Goal: Transaction & Acquisition: Book appointment/travel/reservation

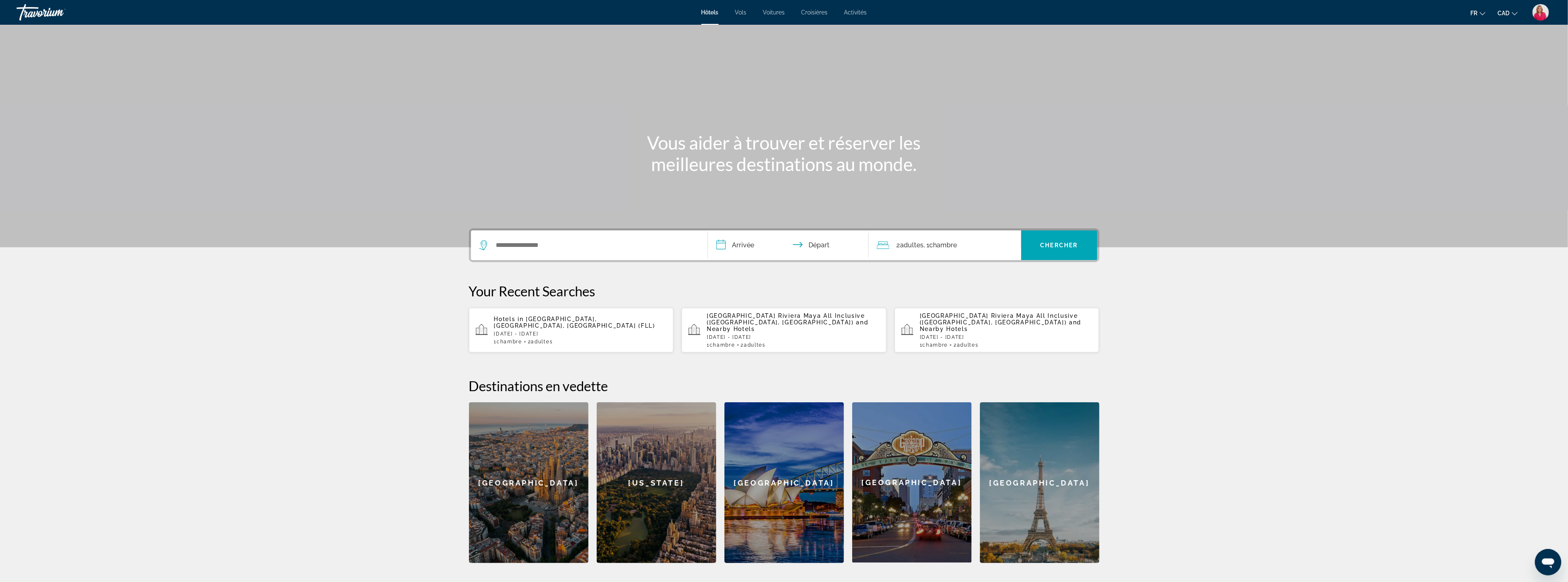
click at [551, 254] on div "Search widget" at bounding box center [589, 245] width 220 height 30
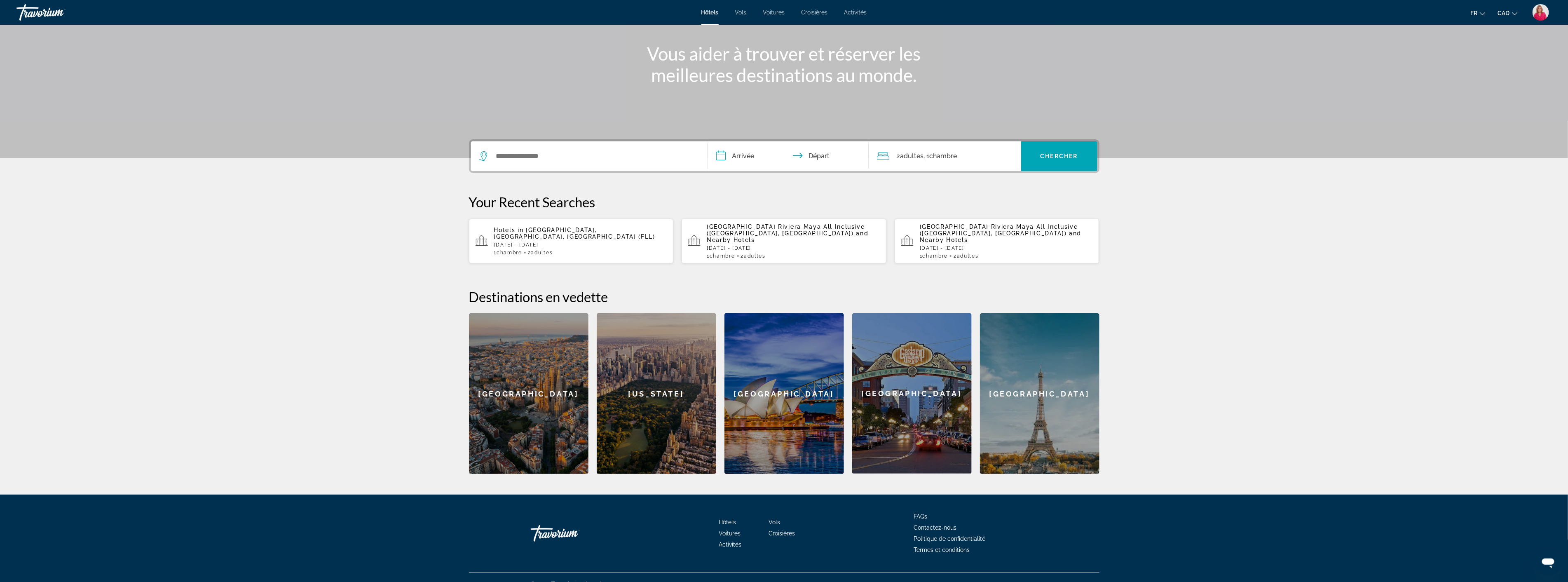
scroll to position [95, 0]
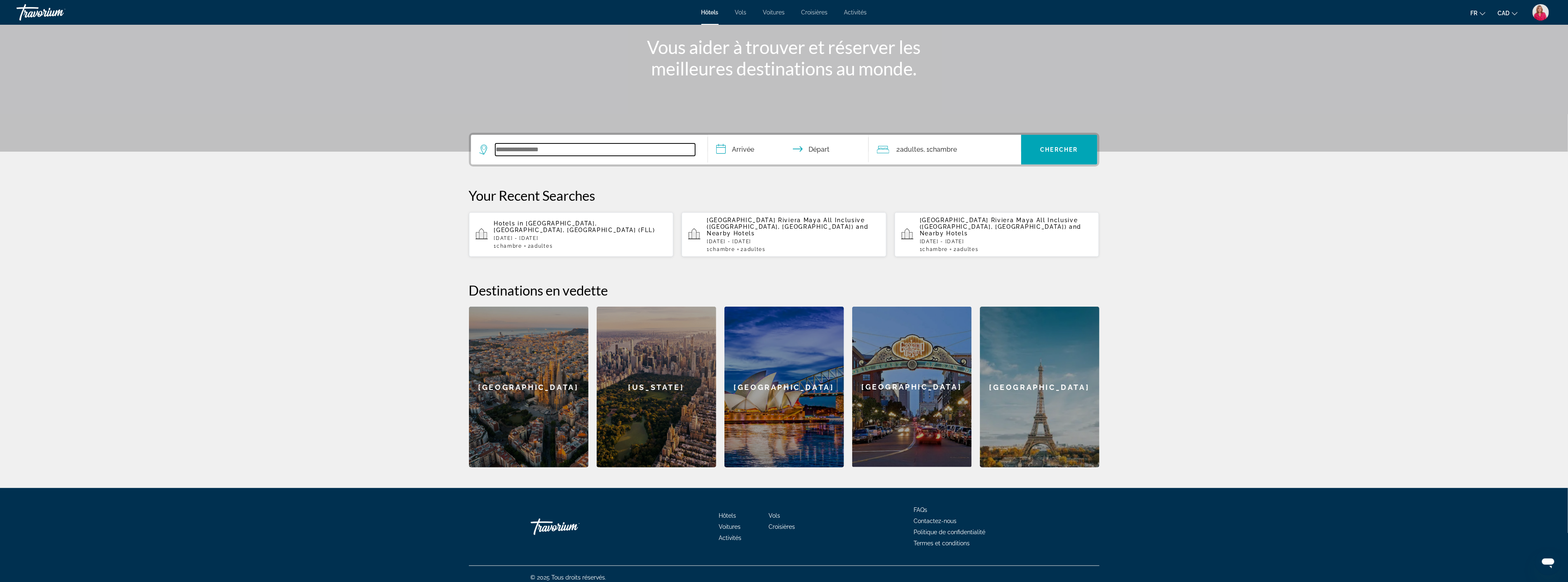
click at [531, 147] on input "Search widget" at bounding box center [595, 150] width 200 height 12
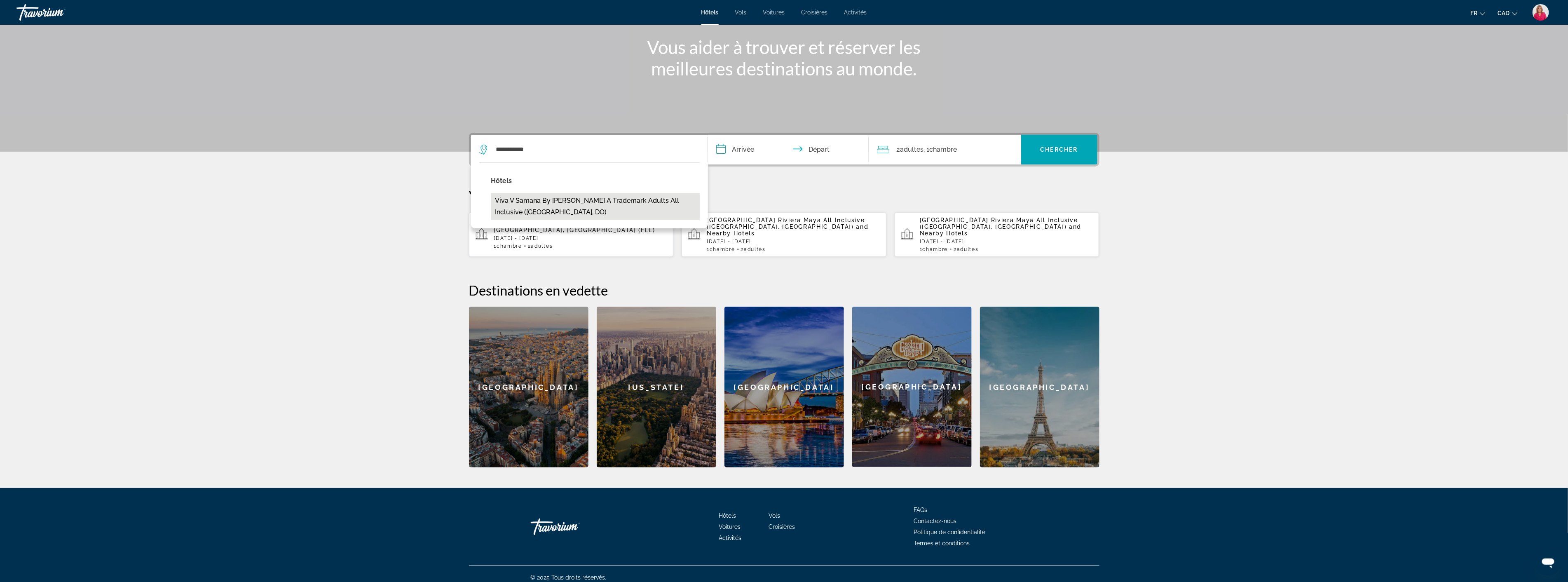
click at [524, 205] on button "Viva V Samana by [PERSON_NAME] A Trademark Adults All Inclusive ([GEOGRAPHIC_DA…" at bounding box center [595, 207] width 208 height 27
type input "**********"
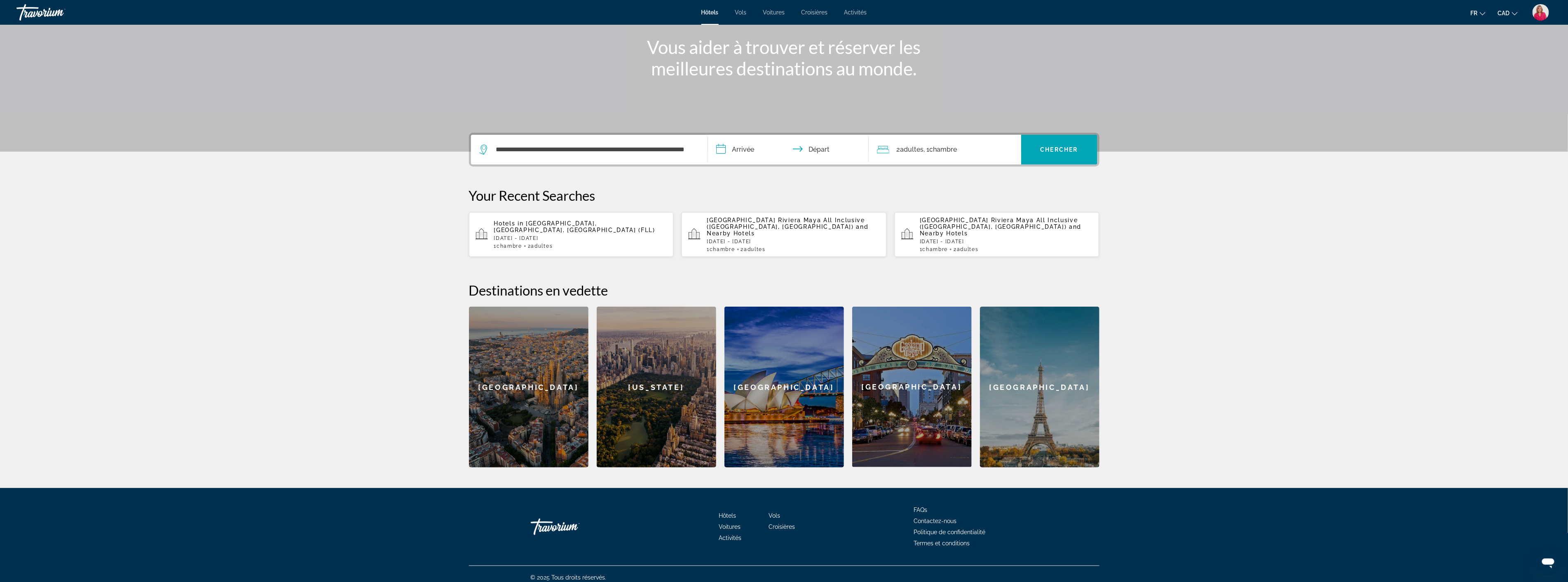
click at [754, 149] on input "**********" at bounding box center [789, 151] width 164 height 32
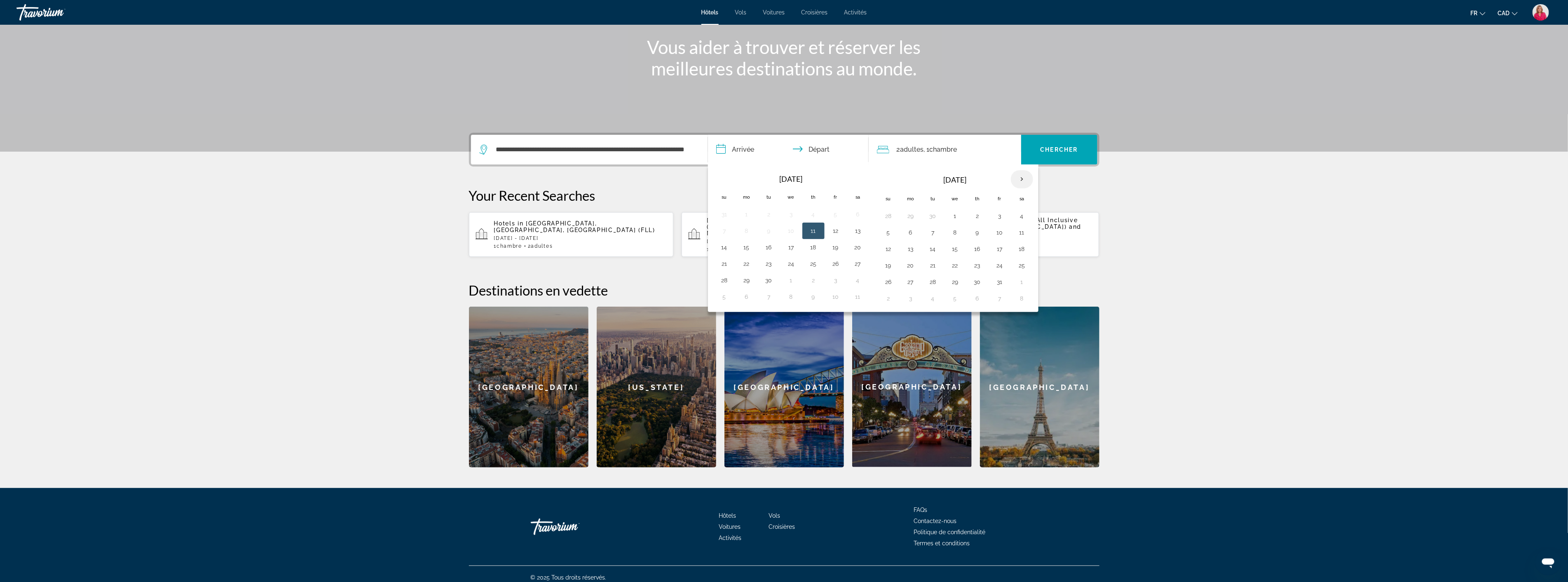
click at [1024, 182] on th "Next month" at bounding box center [1021, 179] width 22 height 18
click at [913, 267] on button "17" at bounding box center [910, 265] width 13 height 11
click at [974, 281] on button "27" at bounding box center [977, 282] width 13 height 11
type input "**********"
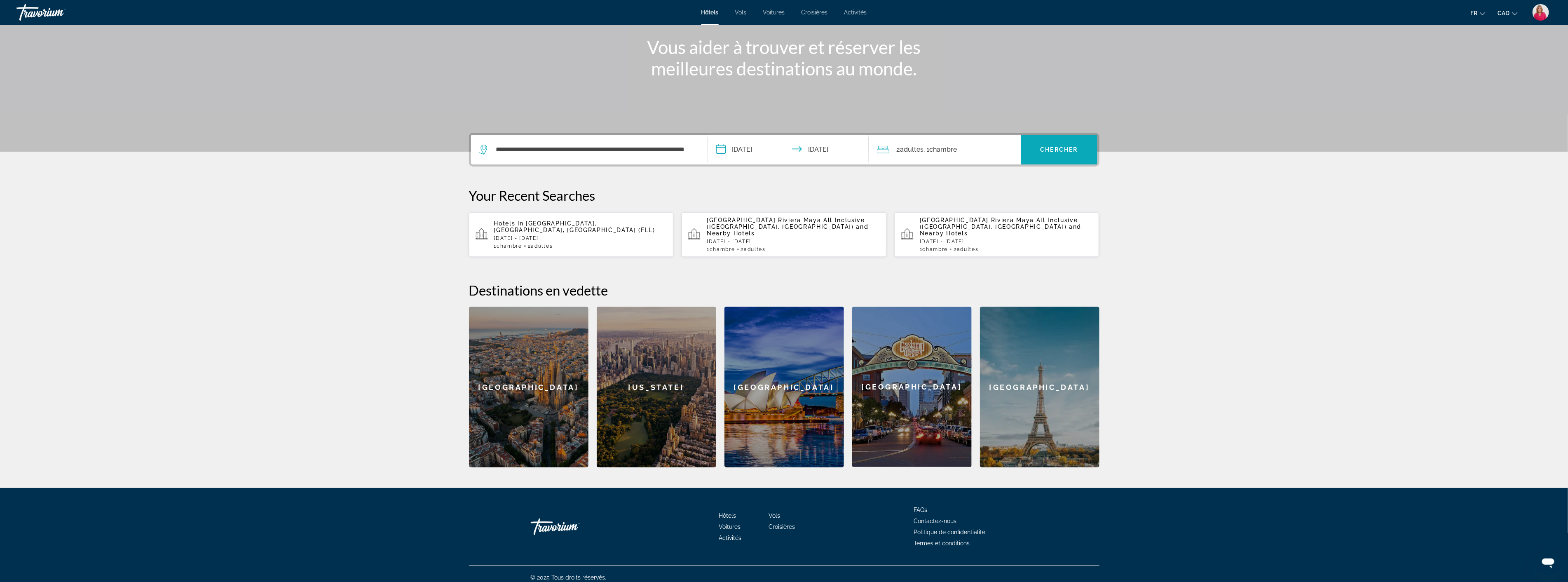
click at [1037, 156] on span "Search widget" at bounding box center [1060, 150] width 76 height 20
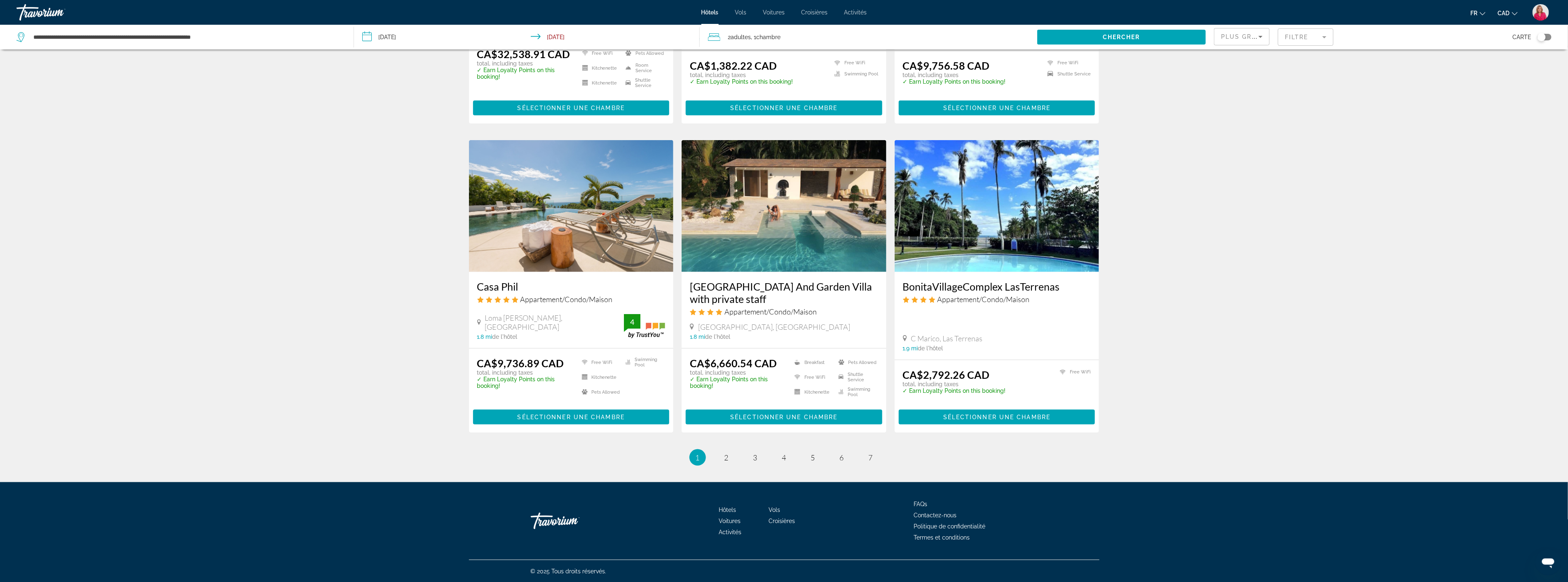
scroll to position [843, 0]
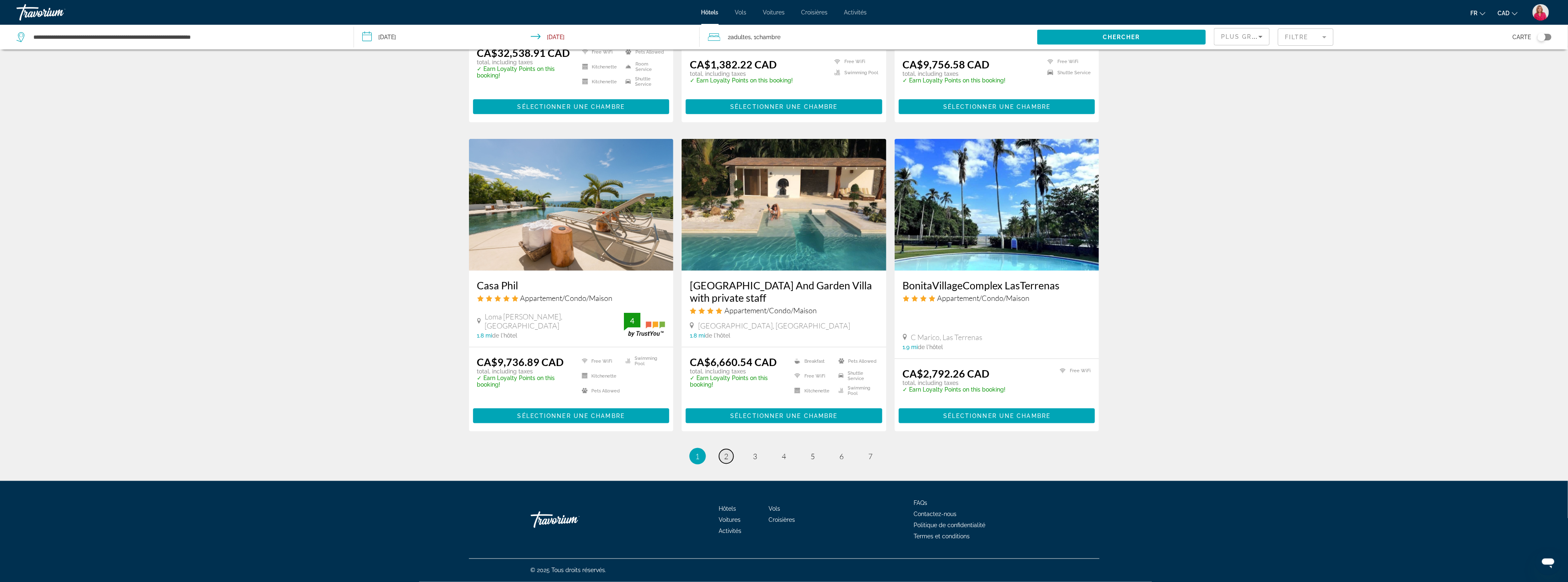
click at [727, 462] on link "page 2" at bounding box center [726, 456] width 15 height 15
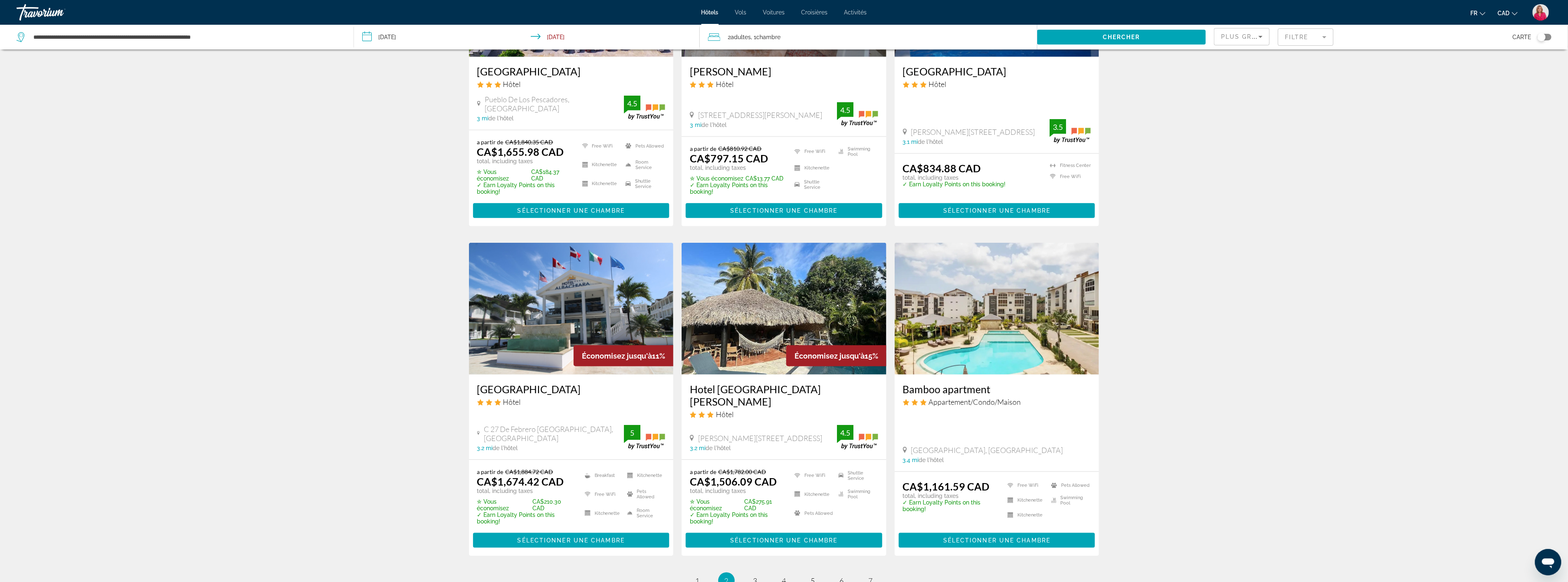
scroll to position [894, 0]
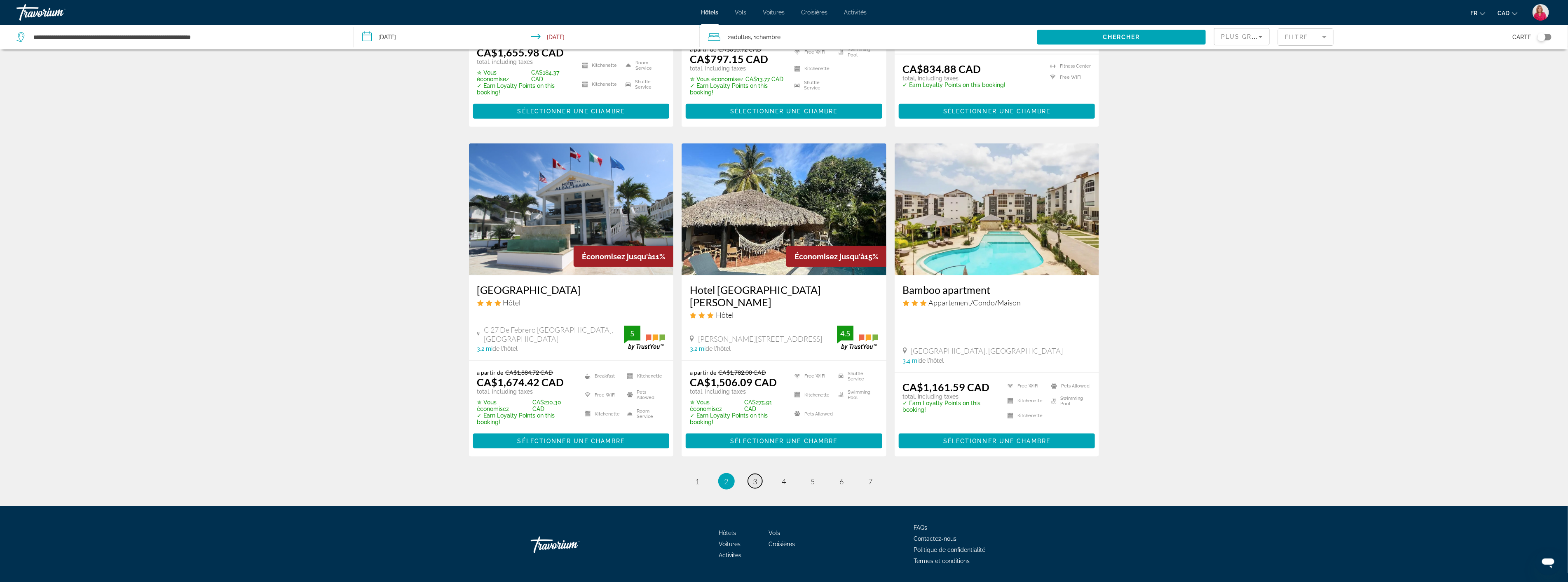
click at [757, 477] on span "3" at bounding box center [755, 482] width 4 height 9
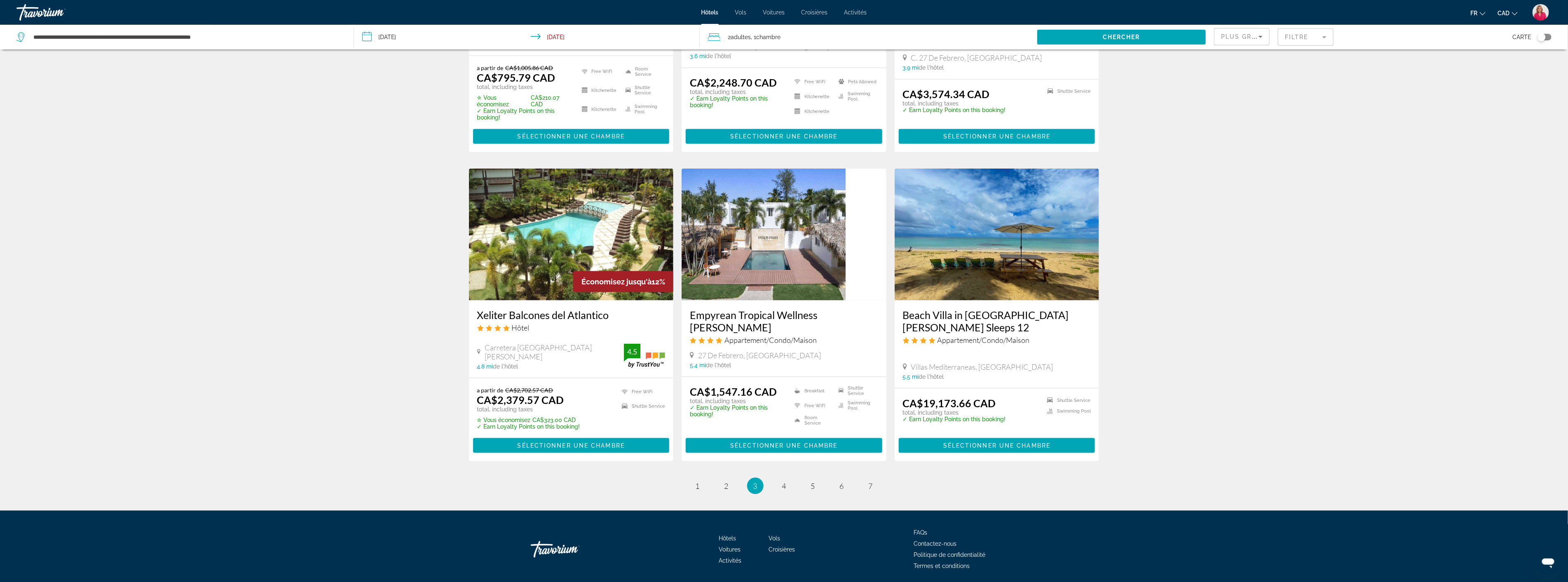
scroll to position [850, 0]
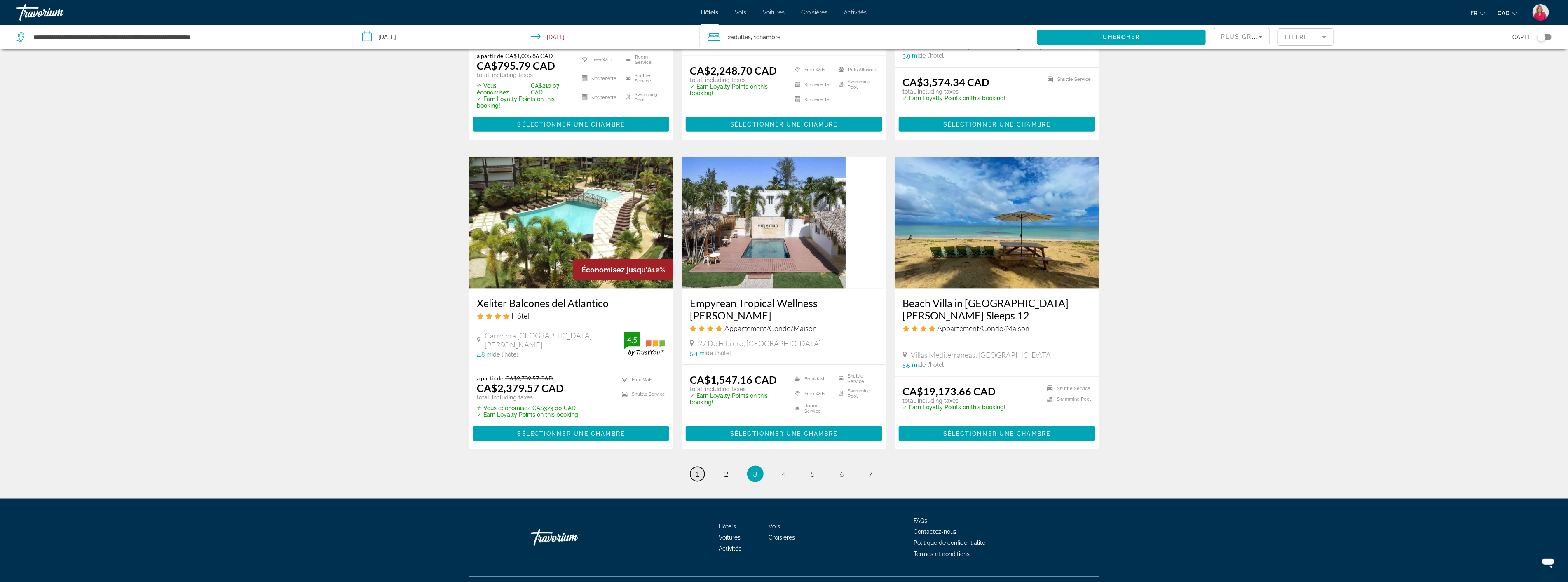
click at [702, 467] on link "page 1" at bounding box center [697, 474] width 15 height 15
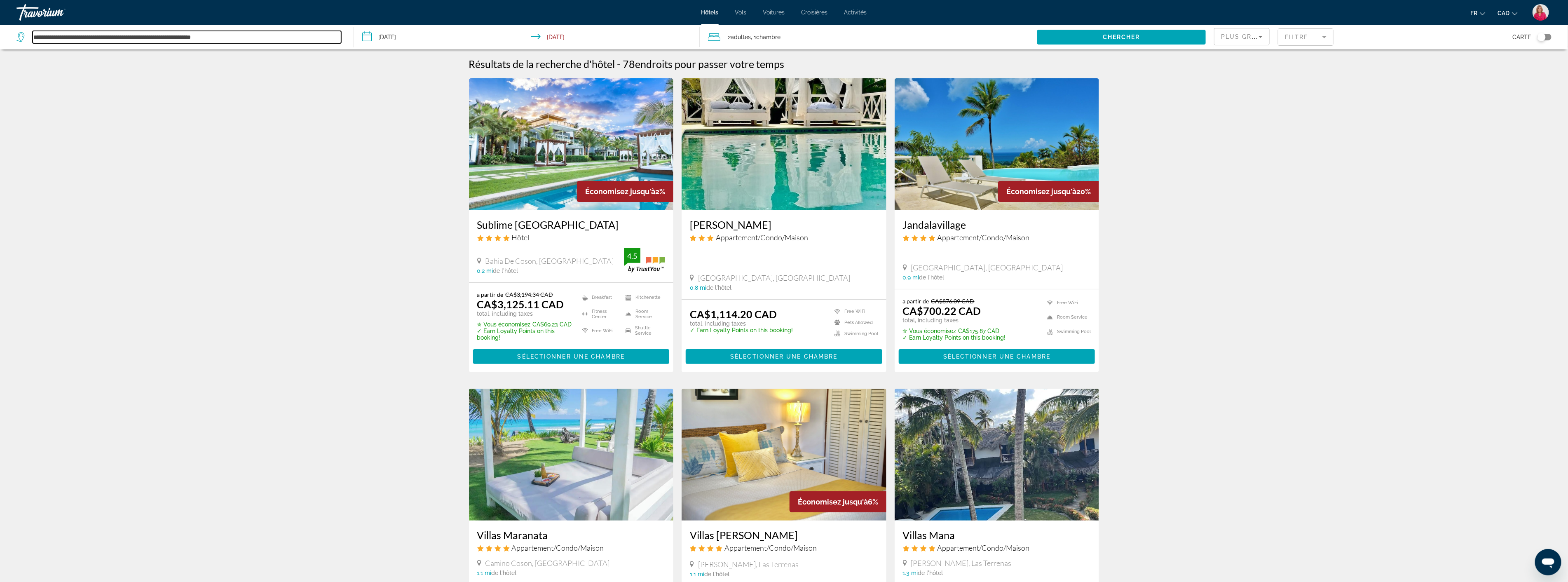
click at [203, 34] on input "**********" at bounding box center [187, 37] width 308 height 12
click at [215, 38] on input "**********" at bounding box center [187, 37] width 308 height 12
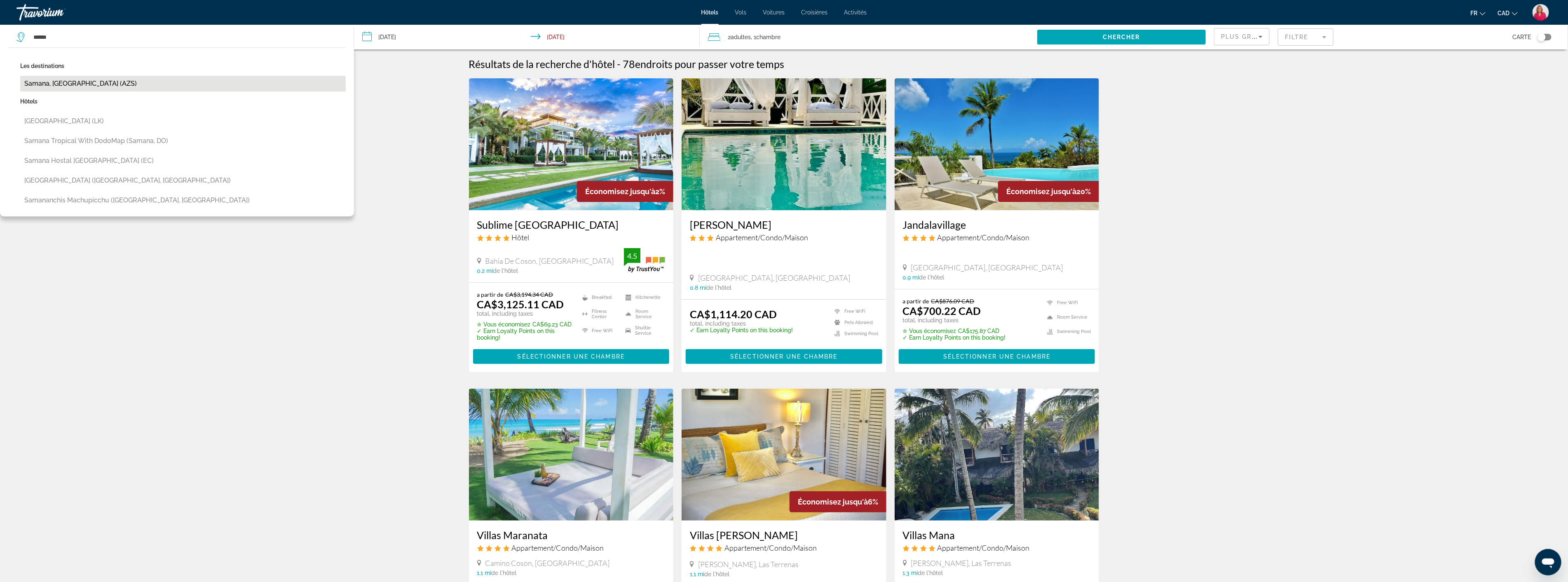
click at [74, 87] on button "Samana, [GEOGRAPHIC_DATA] (AZS)" at bounding box center [182, 83] width 325 height 16
type input "**********"
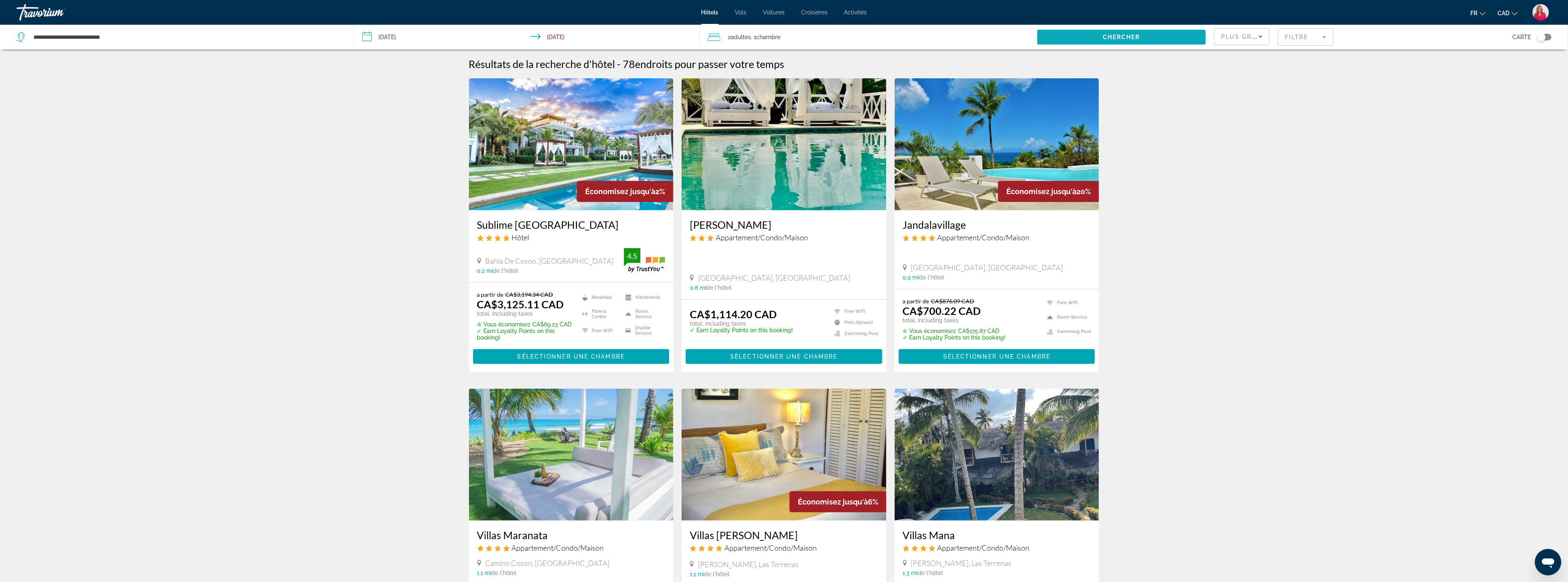
click at [1163, 30] on span "Search widget" at bounding box center [1121, 37] width 169 height 20
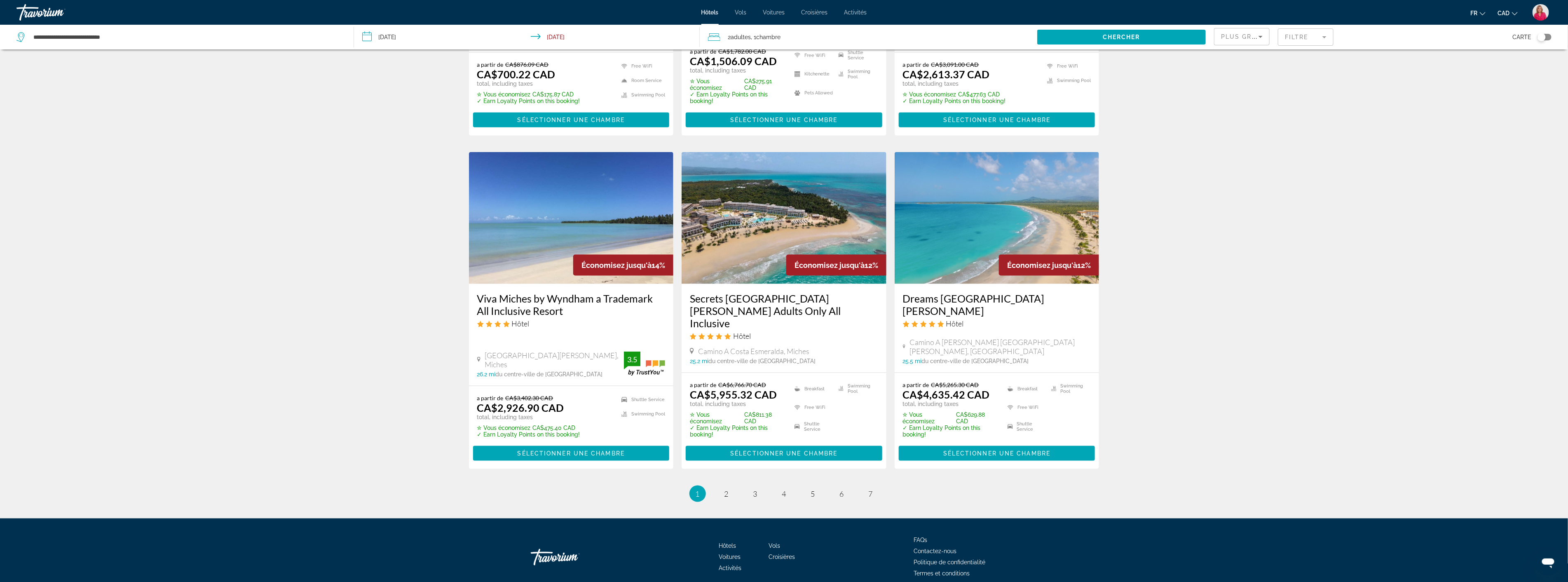
scroll to position [907, 0]
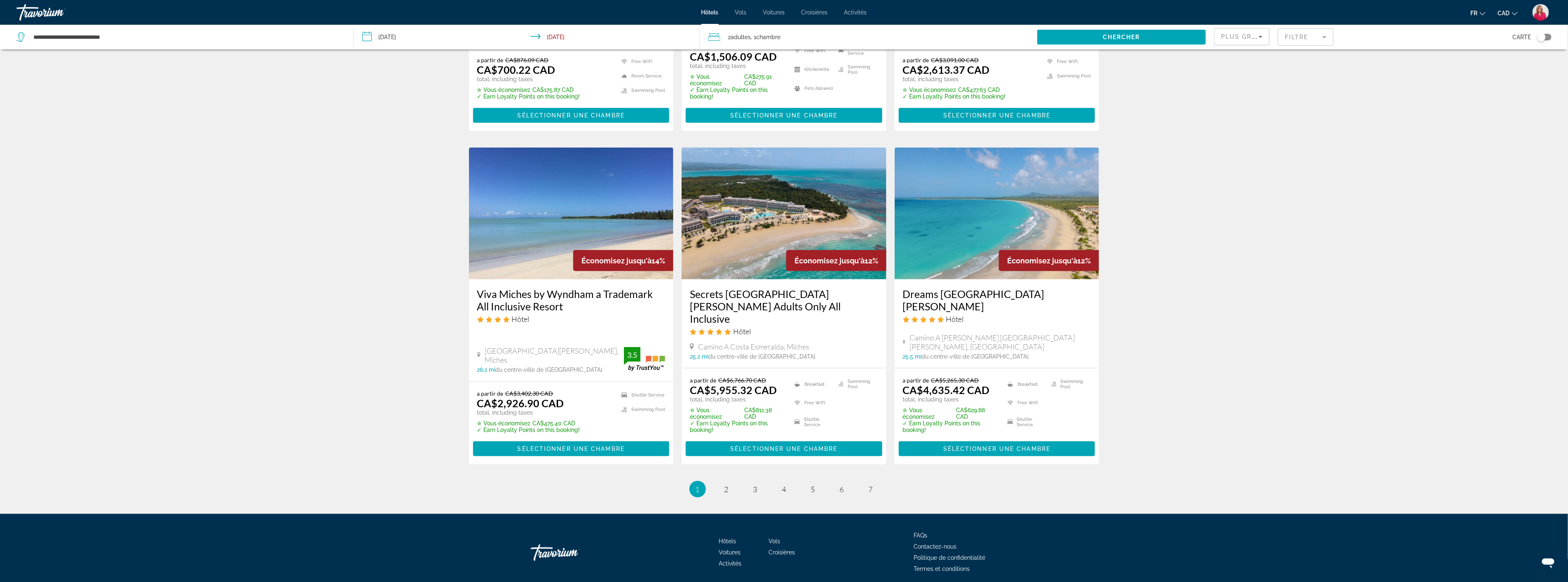
click at [548, 288] on h3 "Viva Miches by Wyndham a Trademark All Inclusive Resort" at bounding box center [571, 300] width 189 height 24
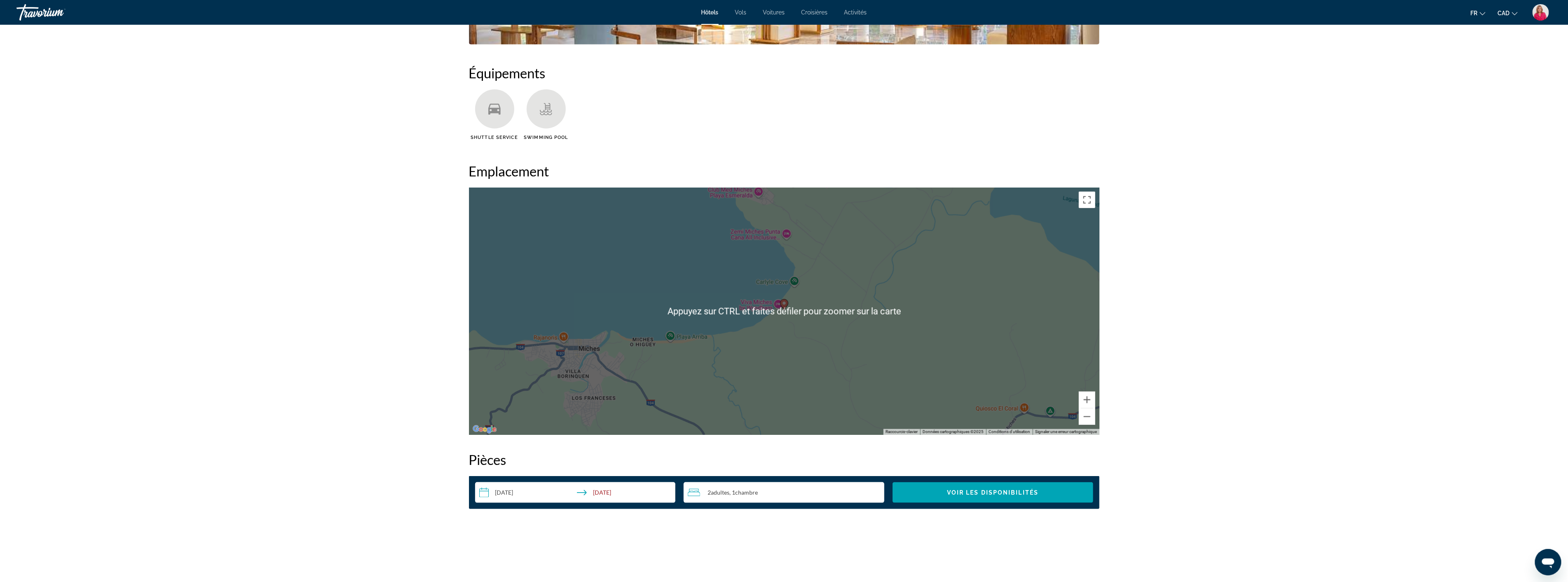
scroll to position [641, 0]
click at [1081, 415] on button "Zoom arrière" at bounding box center [1087, 418] width 17 height 17
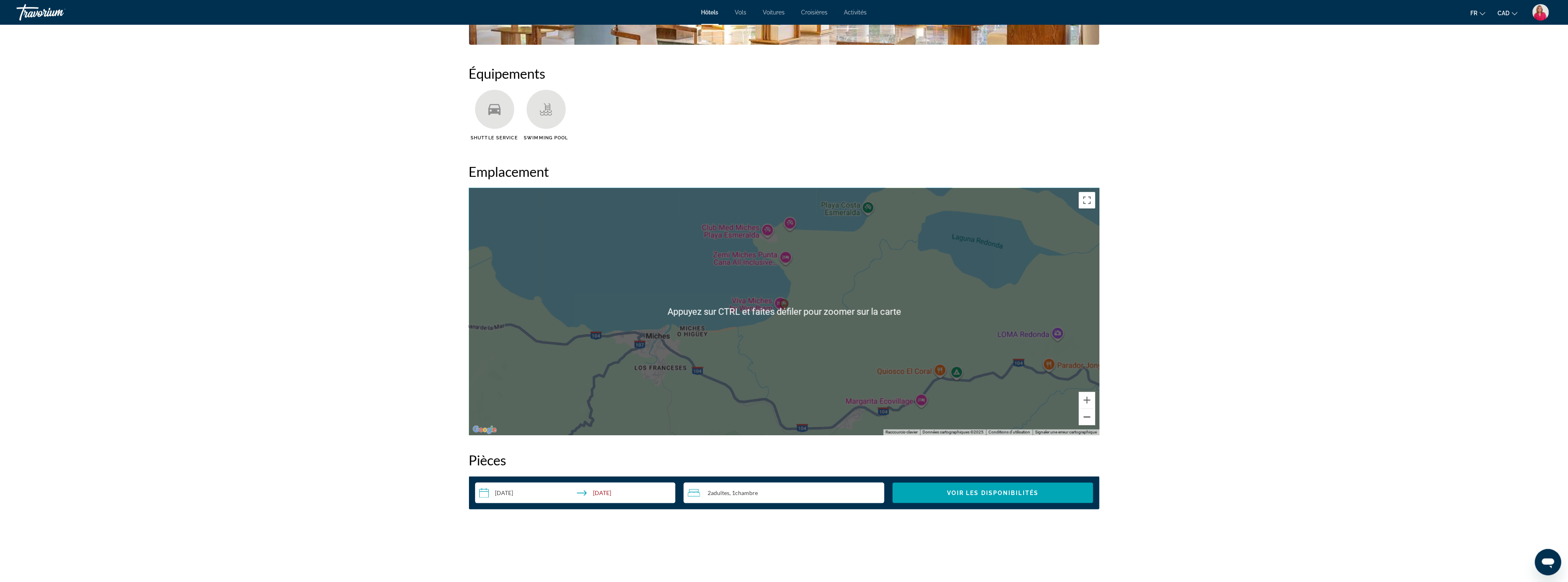
click at [1081, 415] on button "Zoom arrière" at bounding box center [1087, 418] width 17 height 17
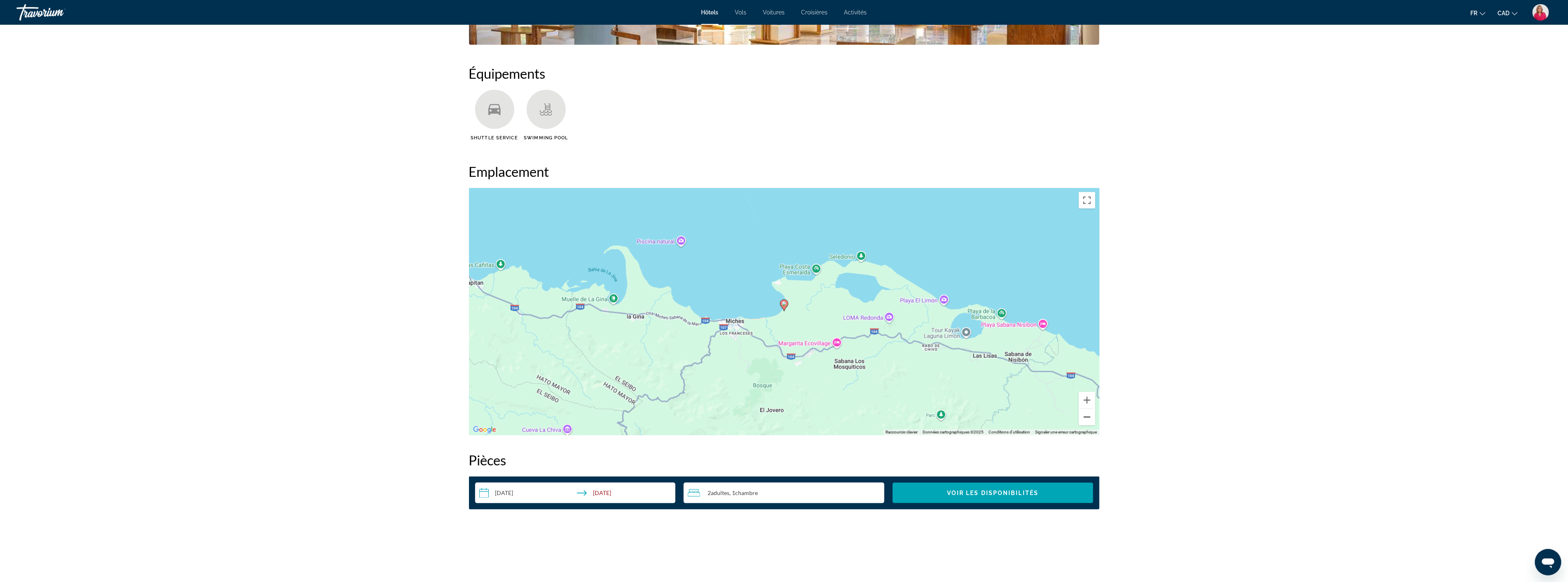
click at [1090, 419] on button "Zoom arrière" at bounding box center [1087, 418] width 17 height 17
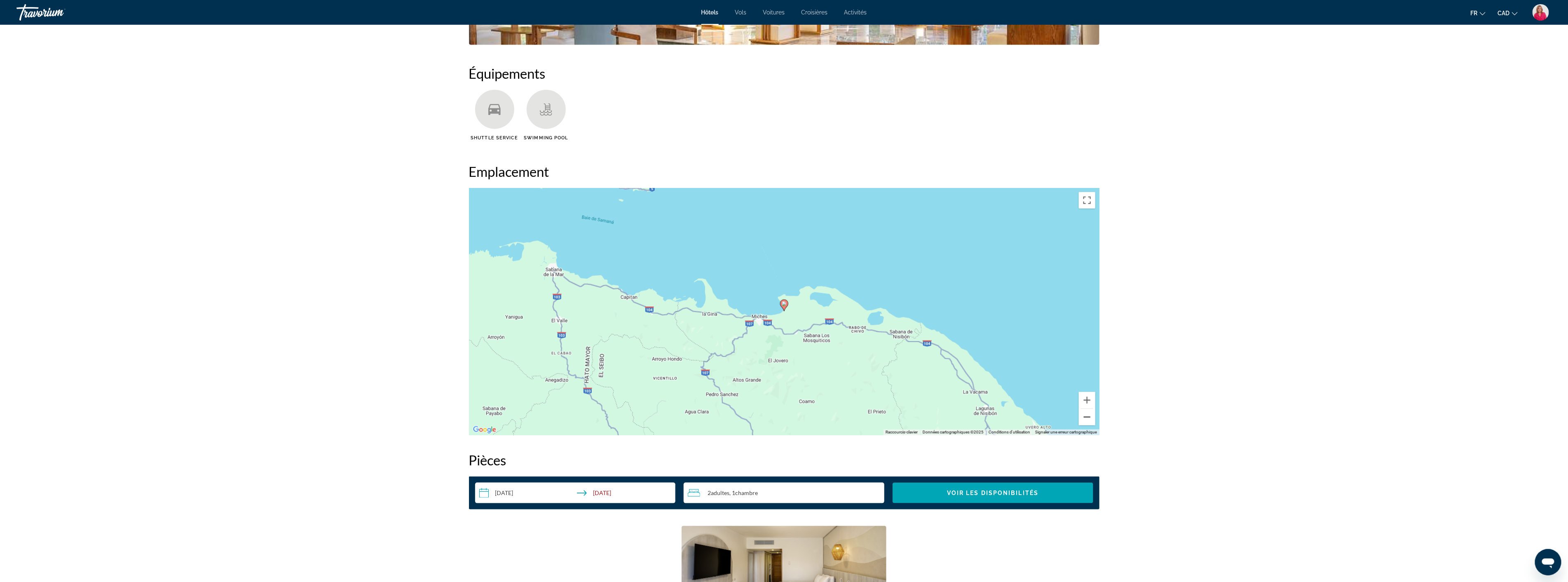
click at [1090, 419] on button "Zoom arrière" at bounding box center [1087, 418] width 17 height 17
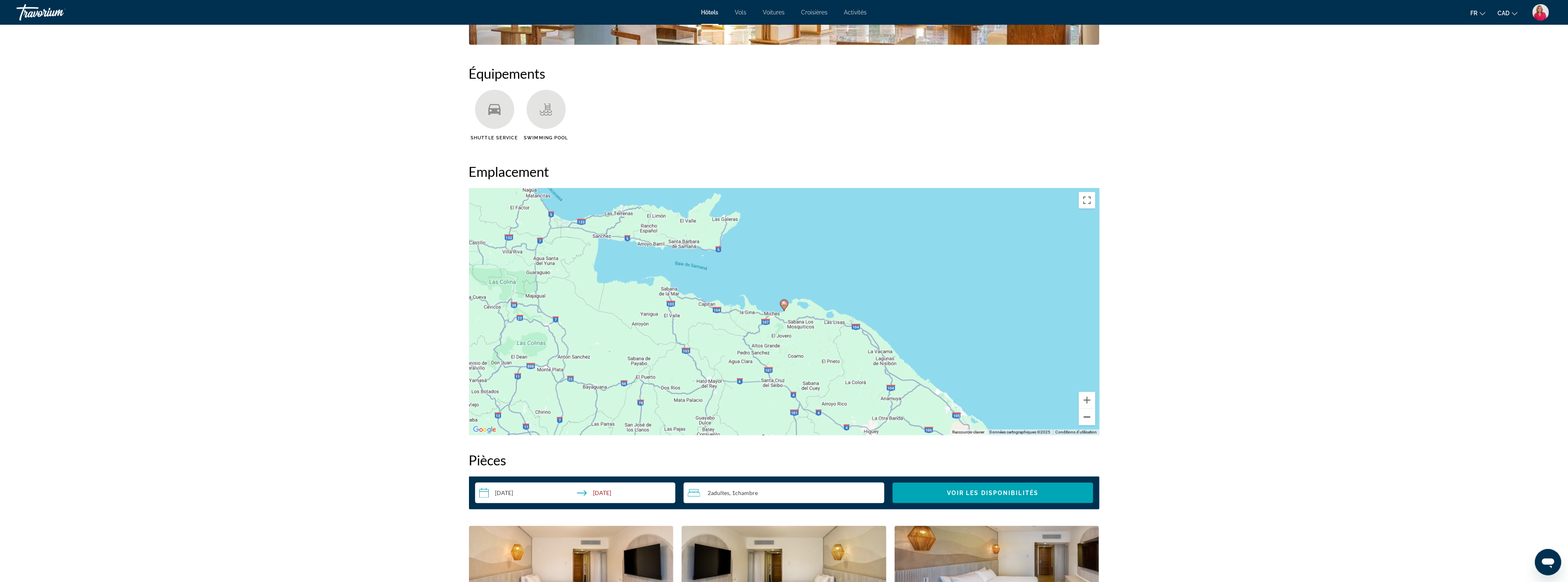
click at [1090, 419] on button "Zoom arrière" at bounding box center [1087, 418] width 17 height 17
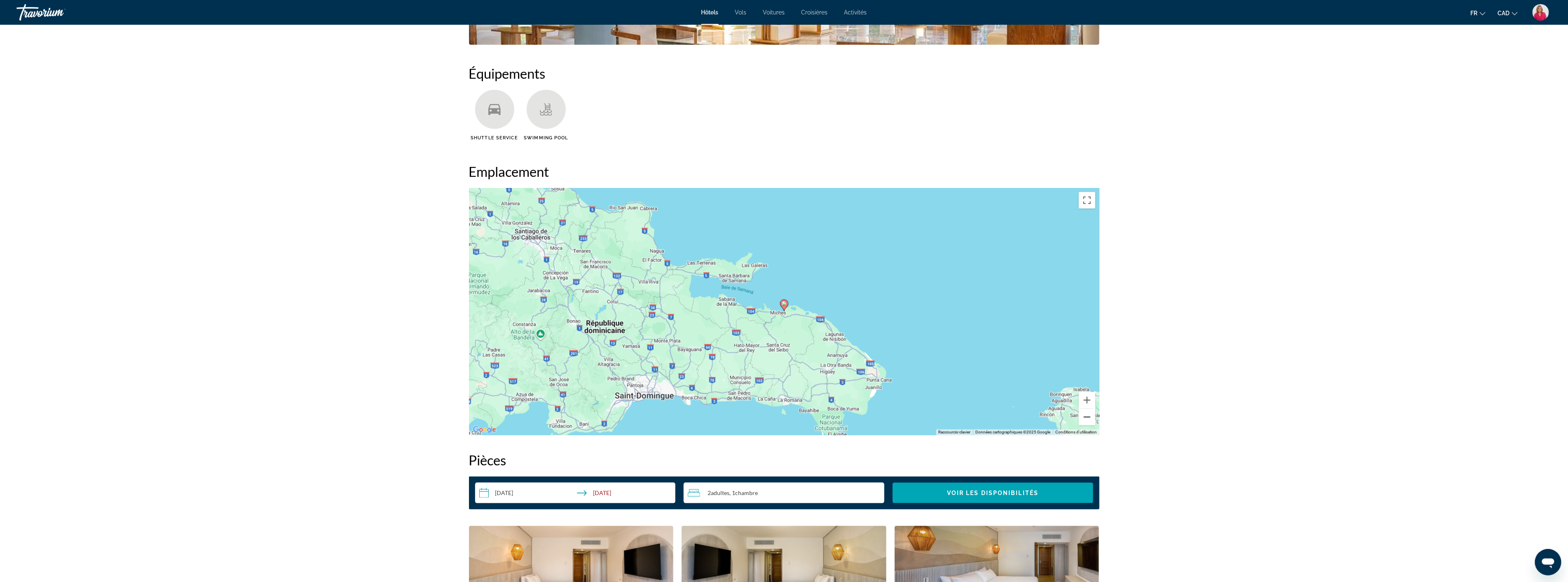
click at [1090, 419] on button "Zoom arrière" at bounding box center [1087, 418] width 17 height 17
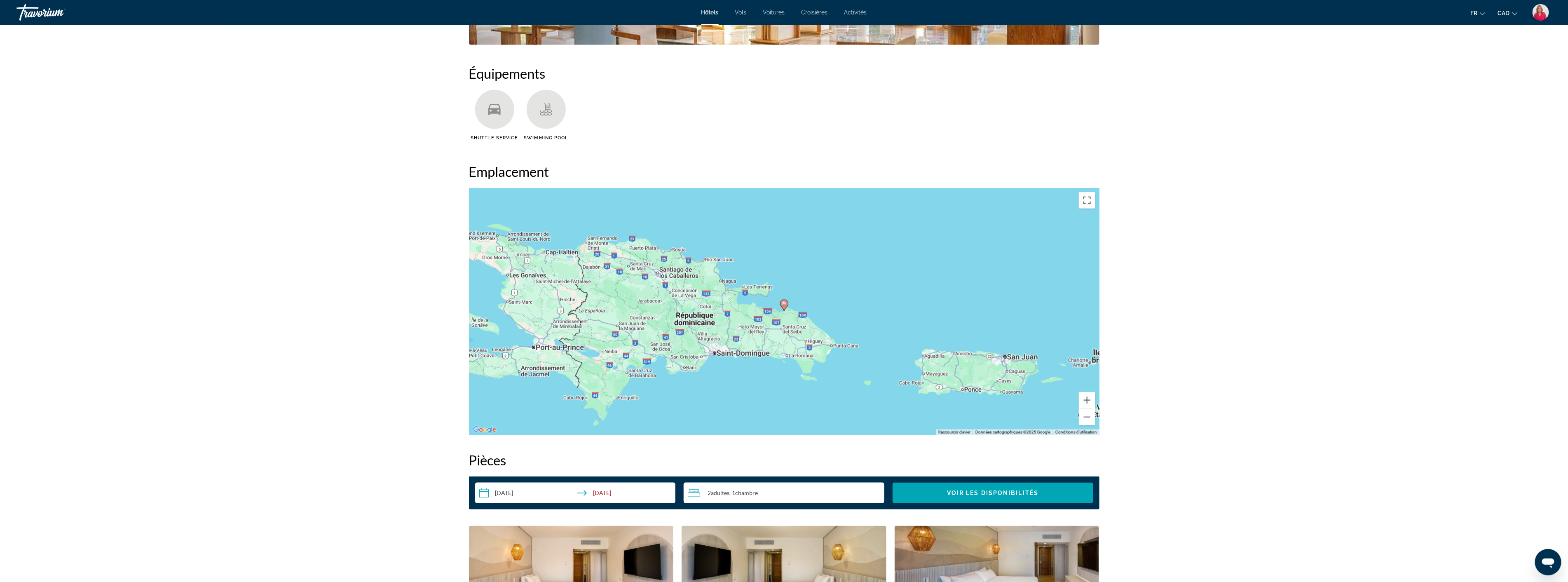
drag, startPoint x: 678, startPoint y: 272, endPoint x: 706, endPoint y: 307, distance: 44.8
click at [706, 307] on div "Pour activer le glissement du marqueur avec le clavier, appuyez sur Alt+Entrée.…" at bounding box center [784, 312] width 631 height 247
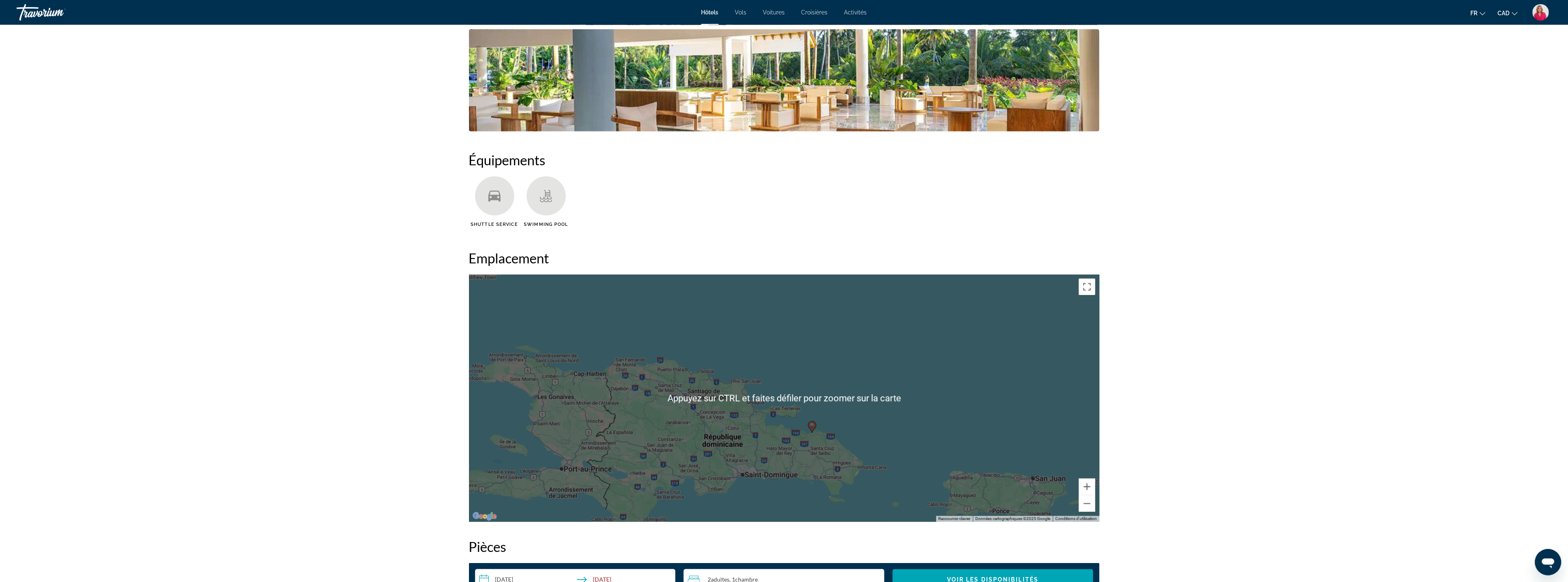
scroll to position [550, 0]
